Goal: Information Seeking & Learning: Learn about a topic

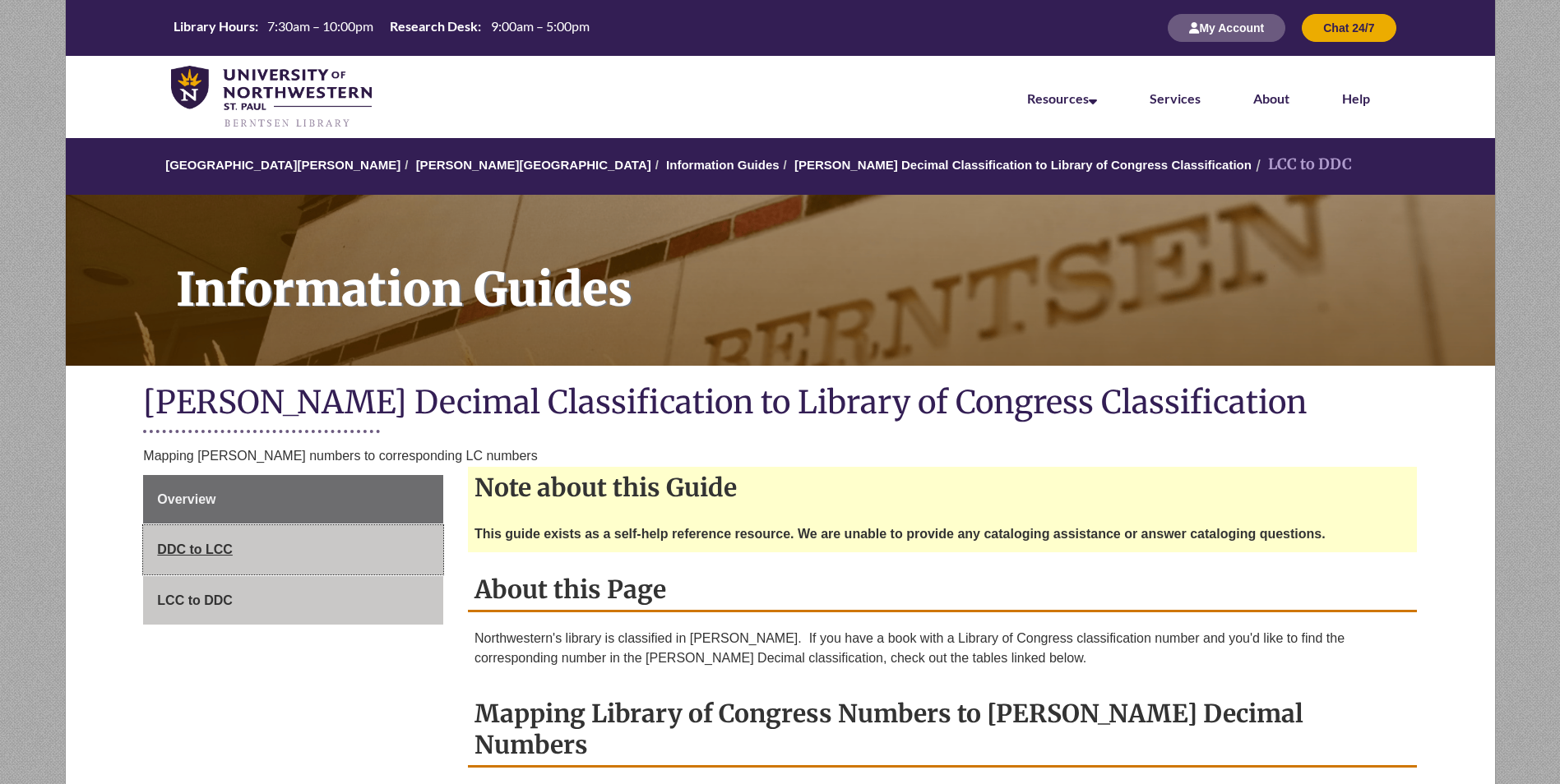
click at [202, 552] on span "DDC to LCC" at bounding box center [194, 549] width 75 height 14
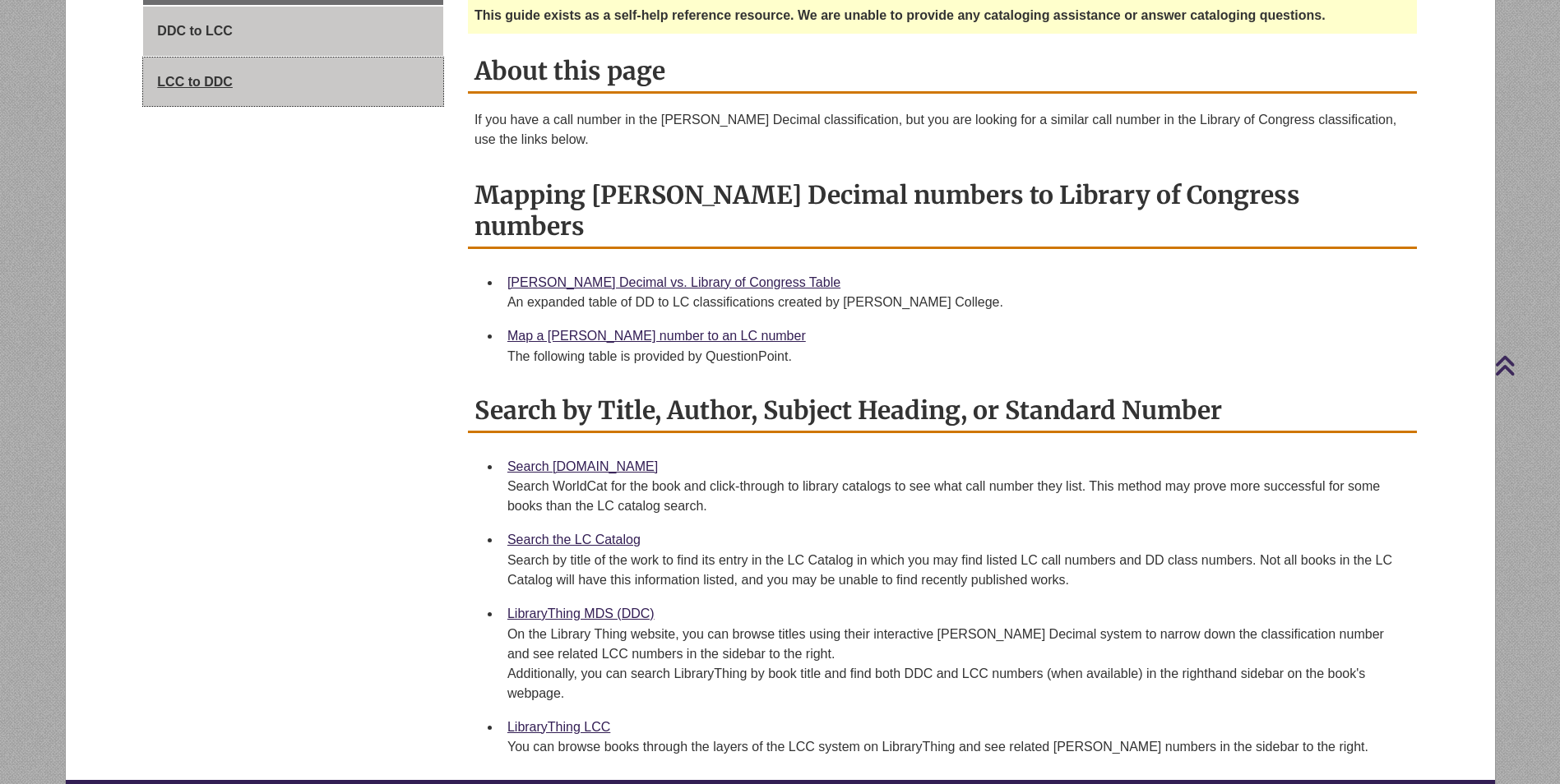
scroll to position [576, 0]
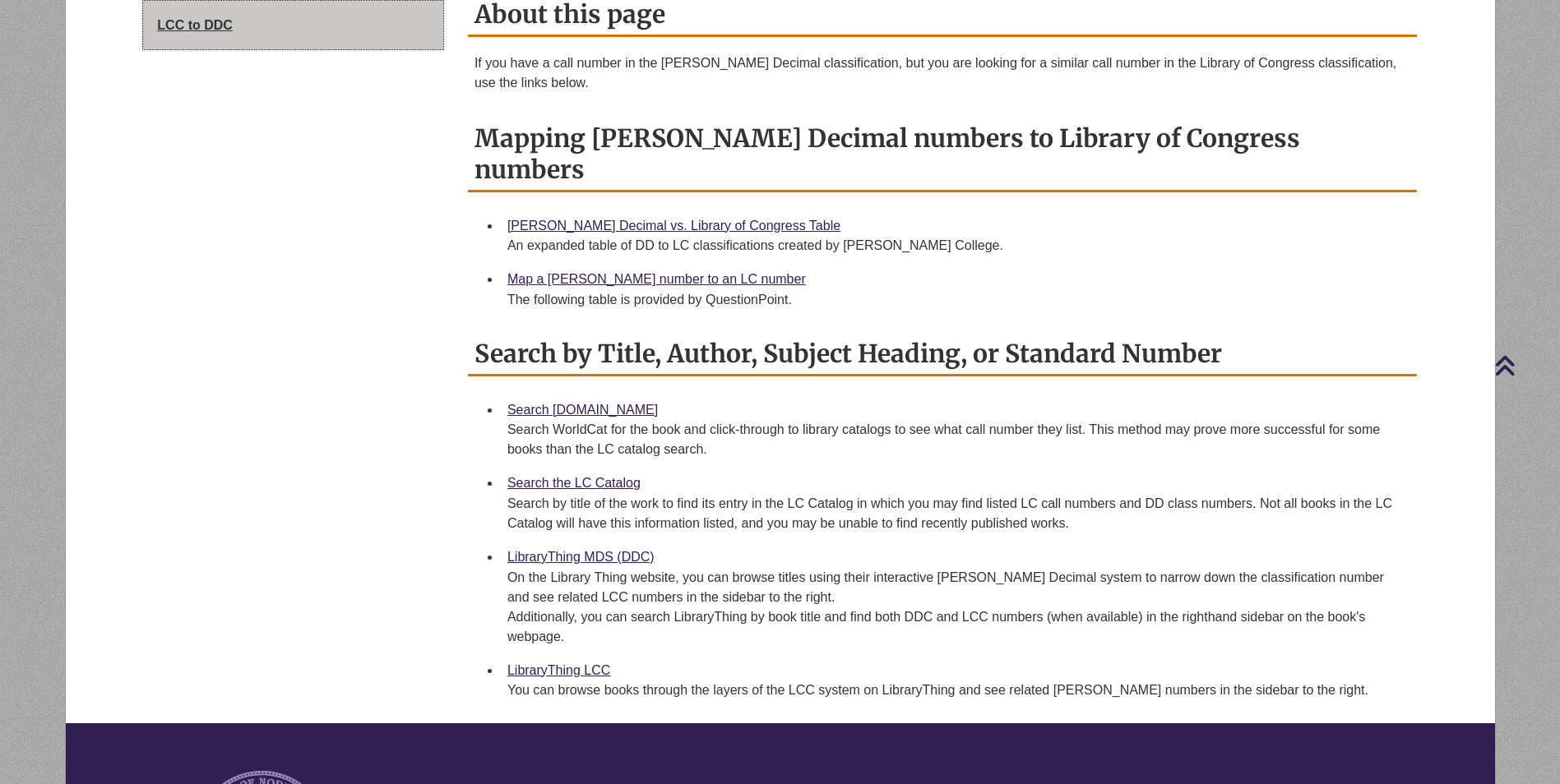
click at [224, 30] on span "LCC to DDC" at bounding box center [194, 24] width 75 height 14
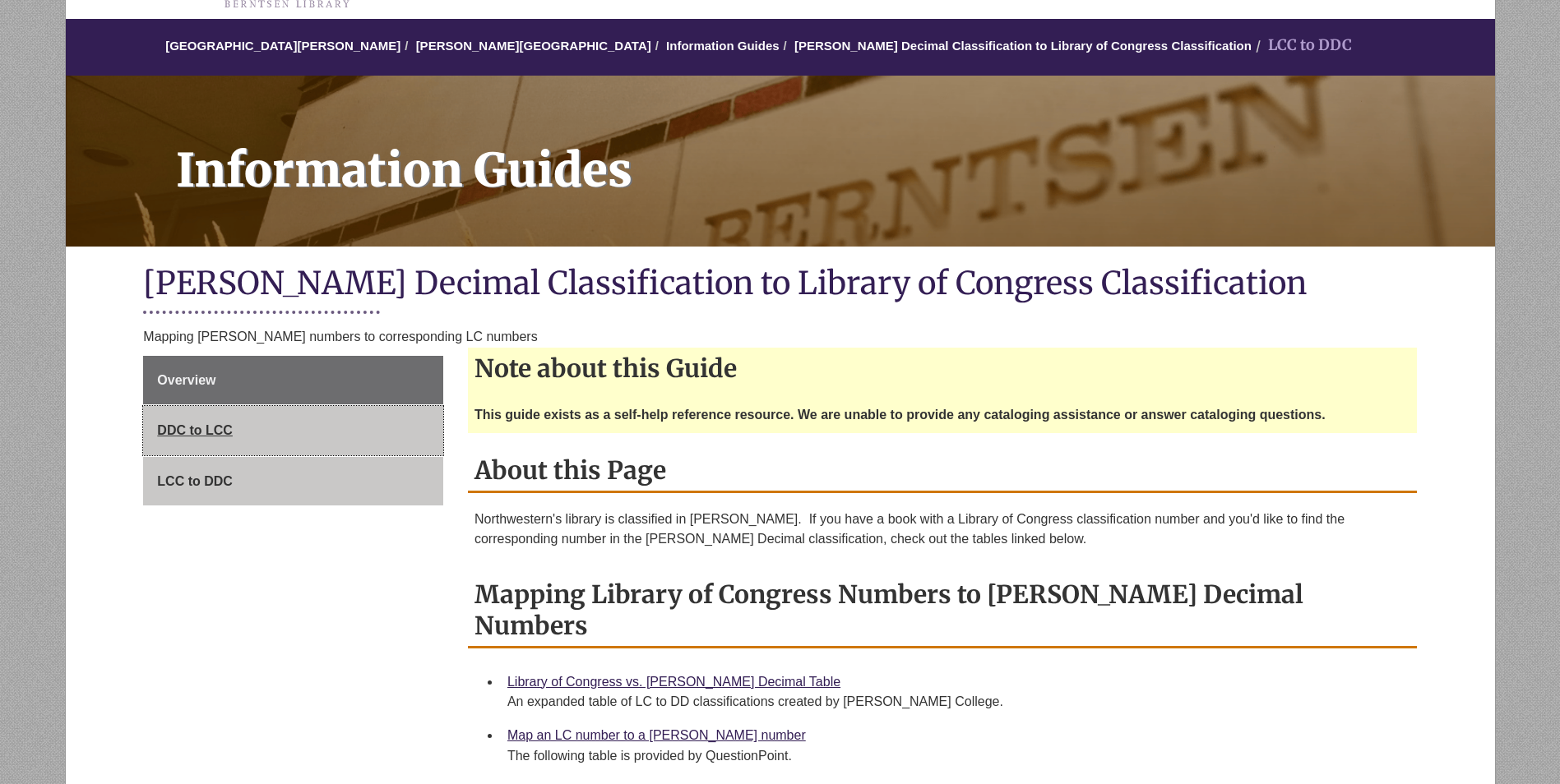
scroll to position [493, 0]
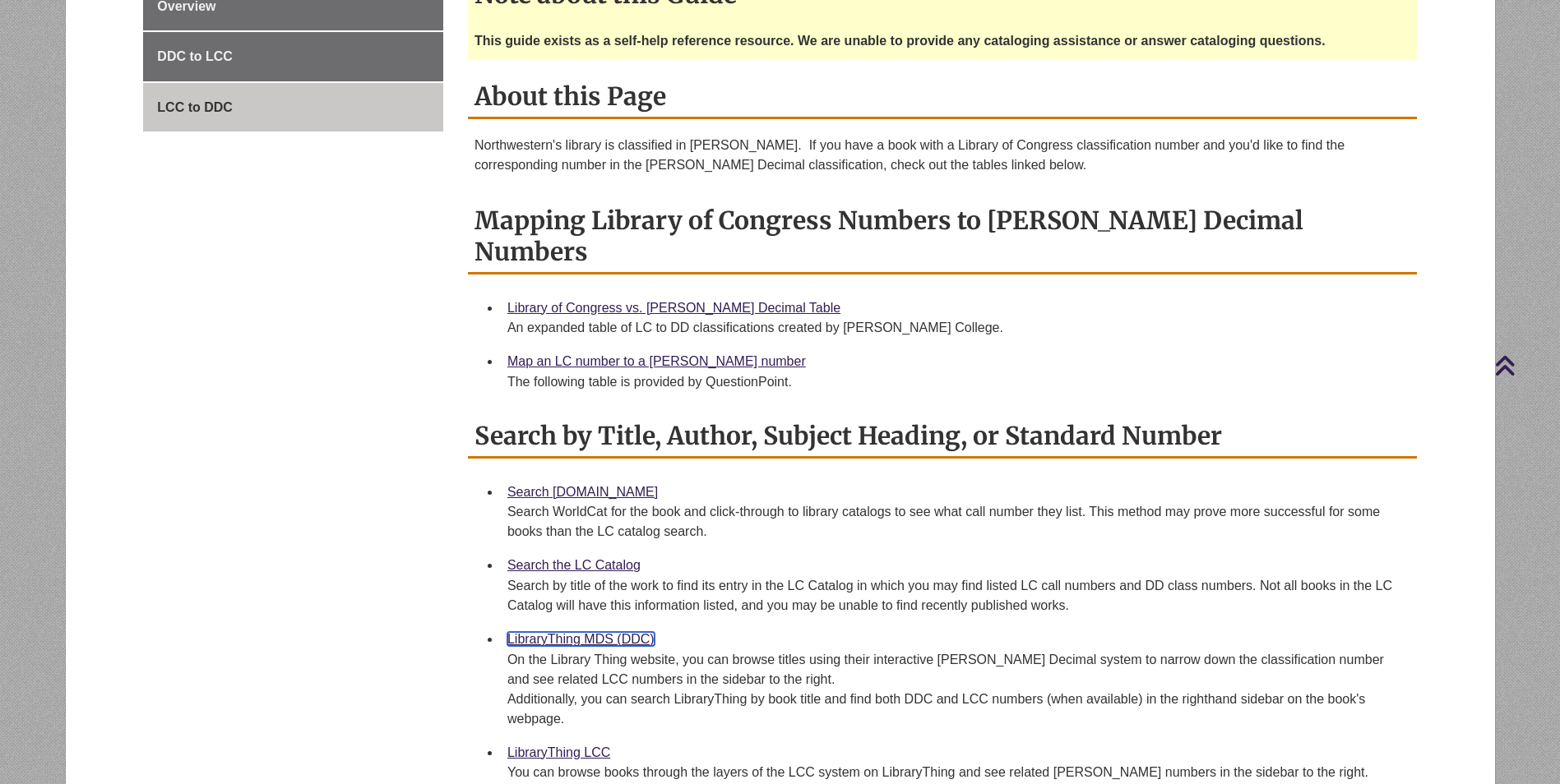
click at [624, 632] on link "LibraryThing MDS (DDC)" at bounding box center [581, 639] width 147 height 14
